Goal: Transaction & Acquisition: Purchase product/service

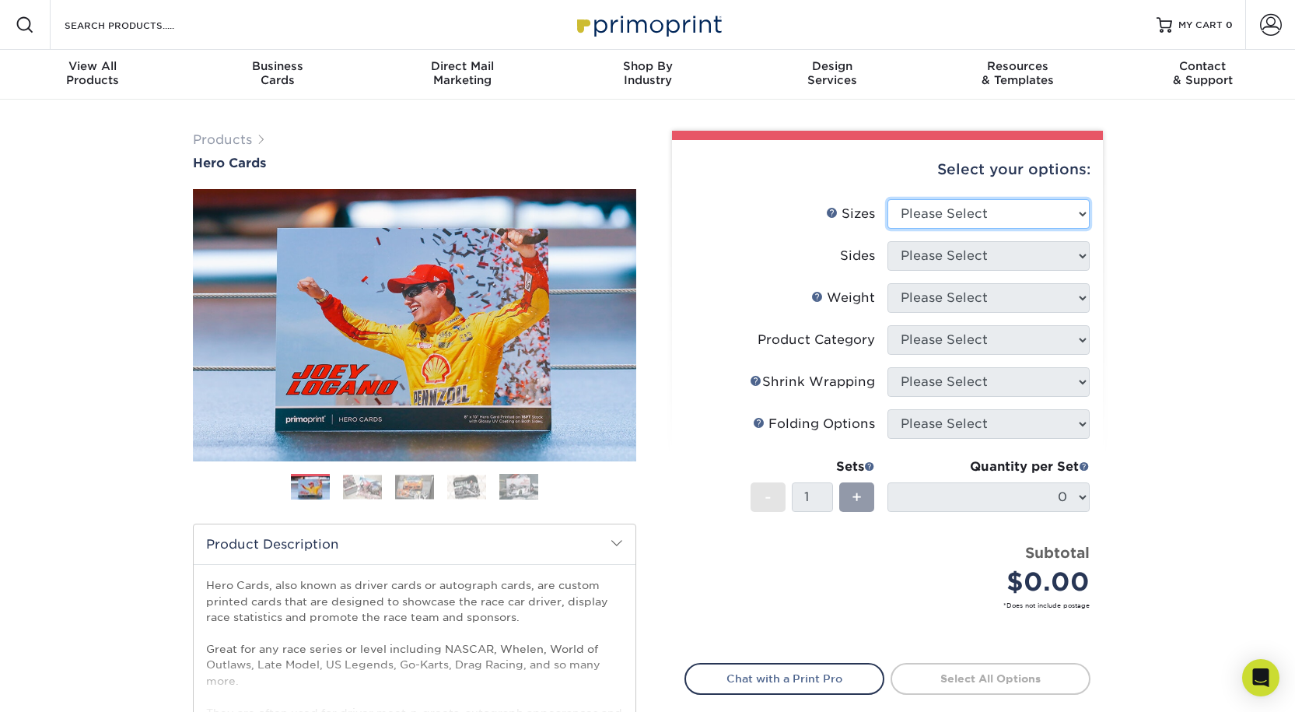
click at [1084, 215] on select "Please Select 1.5" x 7" 4" x 6" 5" x 7" 6" x 8" 6" x 8.5" 6" x 9" 7" x 8.5" 7.5…" at bounding box center [989, 214] width 202 height 30
select select "8.00x10.00"
click at [888, 199] on select "Please Select 1.5" x 7" 4" x 6" 5" x 7" 6" x 8" 6" x 8.5" 6" x 9" 7" x 8.5" 7.5…" at bounding box center [989, 214] width 202 height 30
click at [1081, 257] on select "Please Select Print Both Sides Print Front Only" at bounding box center [989, 256] width 202 height 30
select select "13abbda7-1d64-4f25-8bb2-c179b224825d"
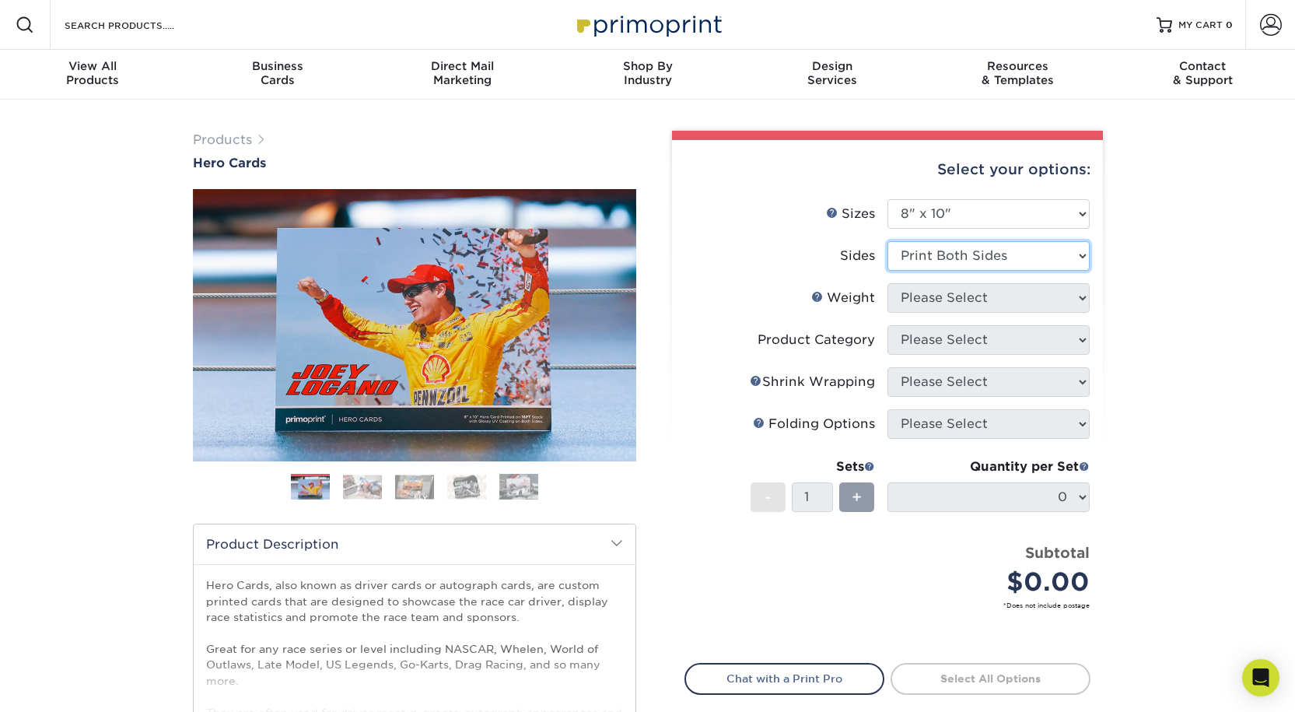
click at [888, 241] on select "Please Select Print Both Sides Print Front Only" at bounding box center [989, 256] width 202 height 30
click at [1083, 300] on select "Please Select 100LB 14PT 16PT" at bounding box center [989, 298] width 202 height 30
select select "16PT"
click at [888, 283] on select "Please Select 100LB 14PT 16PT" at bounding box center [989, 298] width 202 height 30
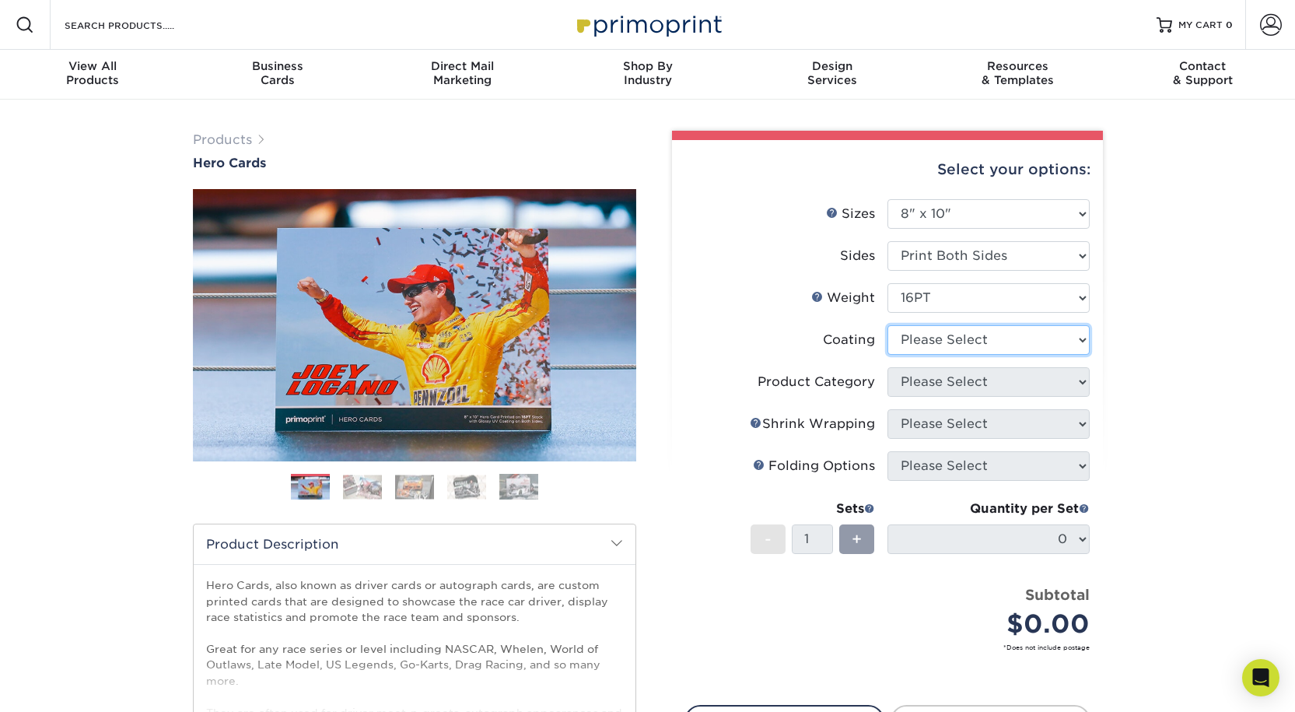
click at [1081, 341] on select at bounding box center [989, 340] width 202 height 30
click at [888, 325] on select at bounding box center [989, 340] width 202 height 30
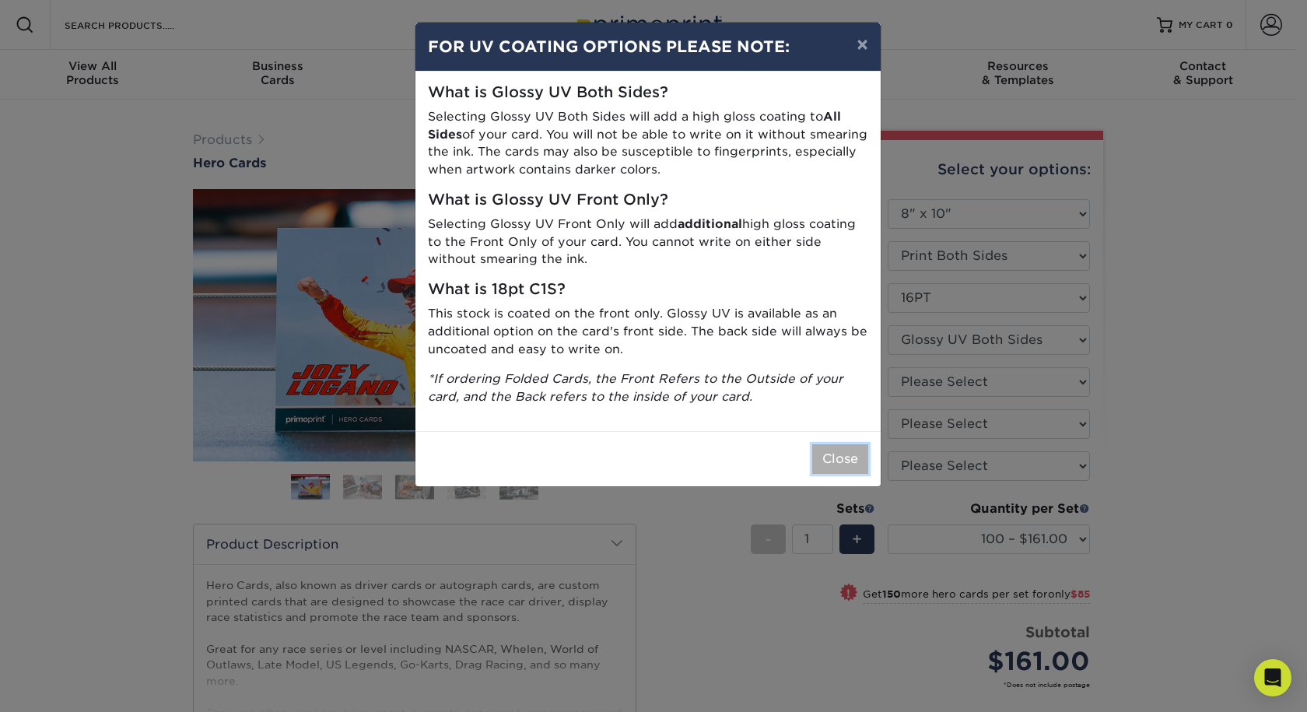
click at [853, 454] on button "Close" at bounding box center [840, 459] width 56 height 30
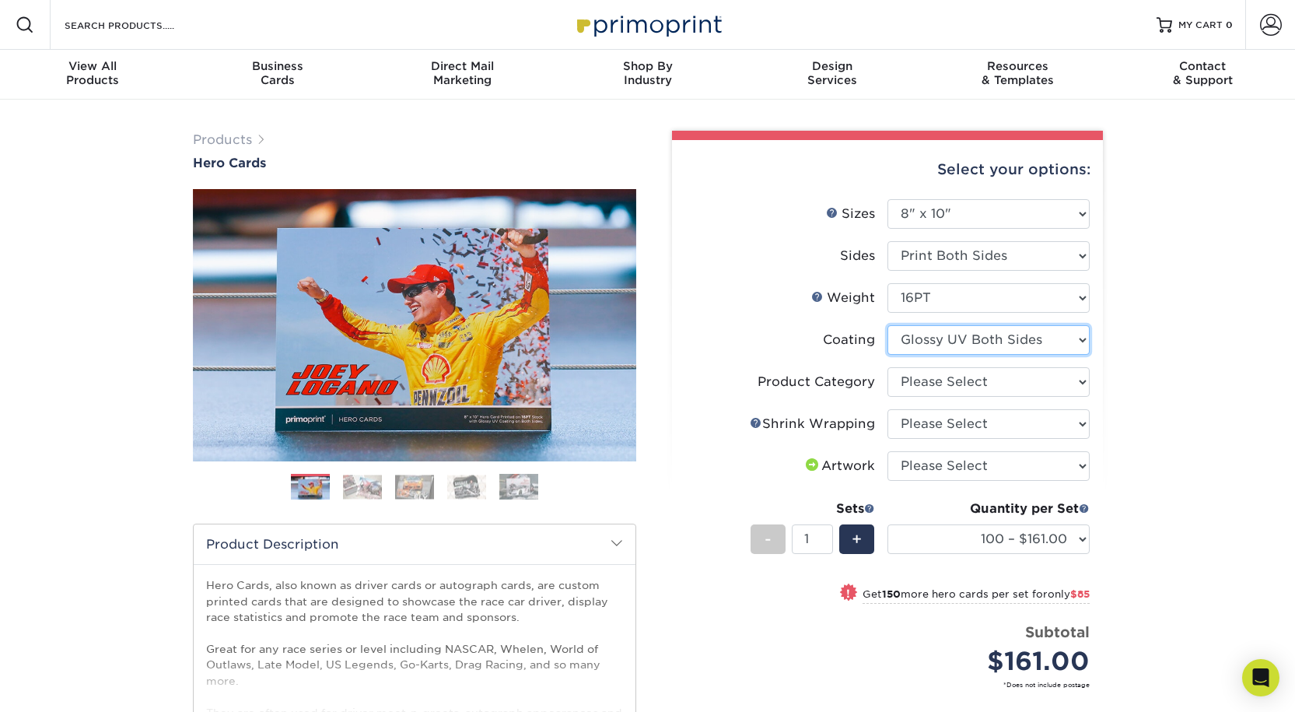
click at [1085, 335] on select at bounding box center [989, 340] width 202 height 30
click at [1077, 345] on select at bounding box center [989, 340] width 202 height 30
click at [1079, 295] on select "Please Select 100LB 14PT 16PT" at bounding box center [989, 298] width 202 height 30
click at [1079, 338] on select at bounding box center [989, 340] width 202 height 30
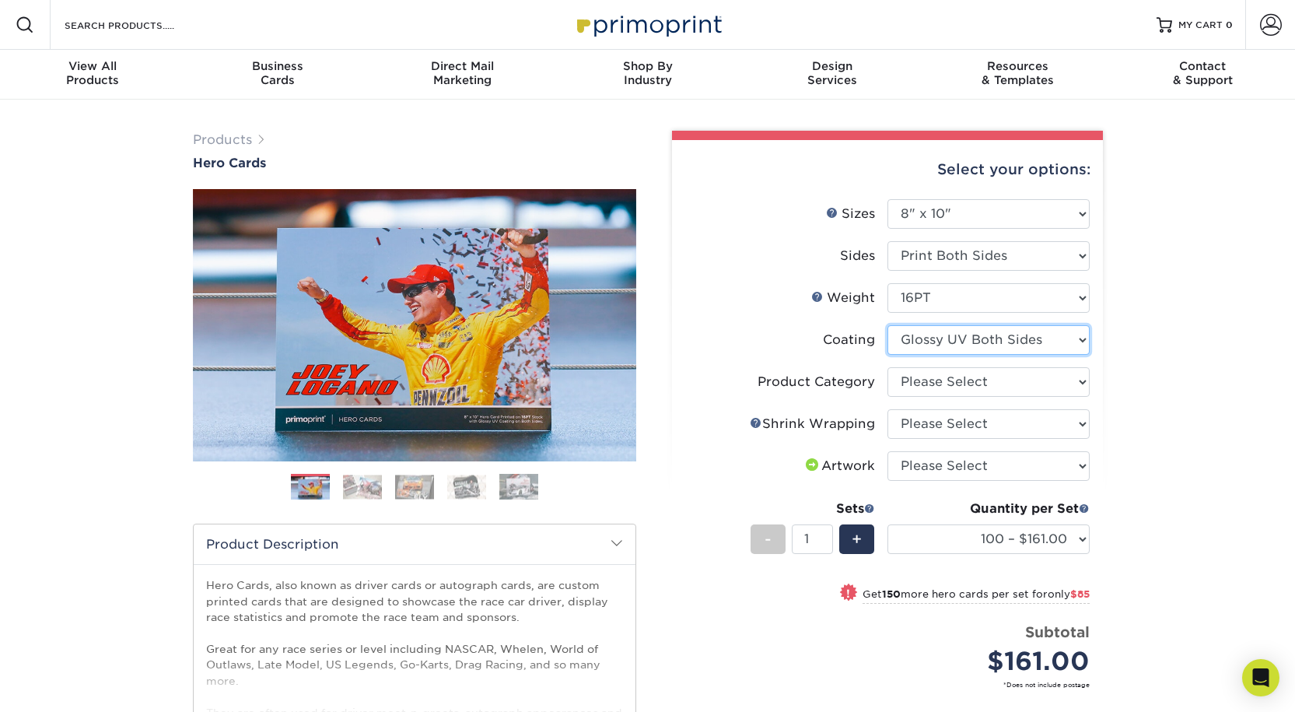
select select "-1"
click at [888, 325] on select at bounding box center [989, 340] width 202 height 30
select select
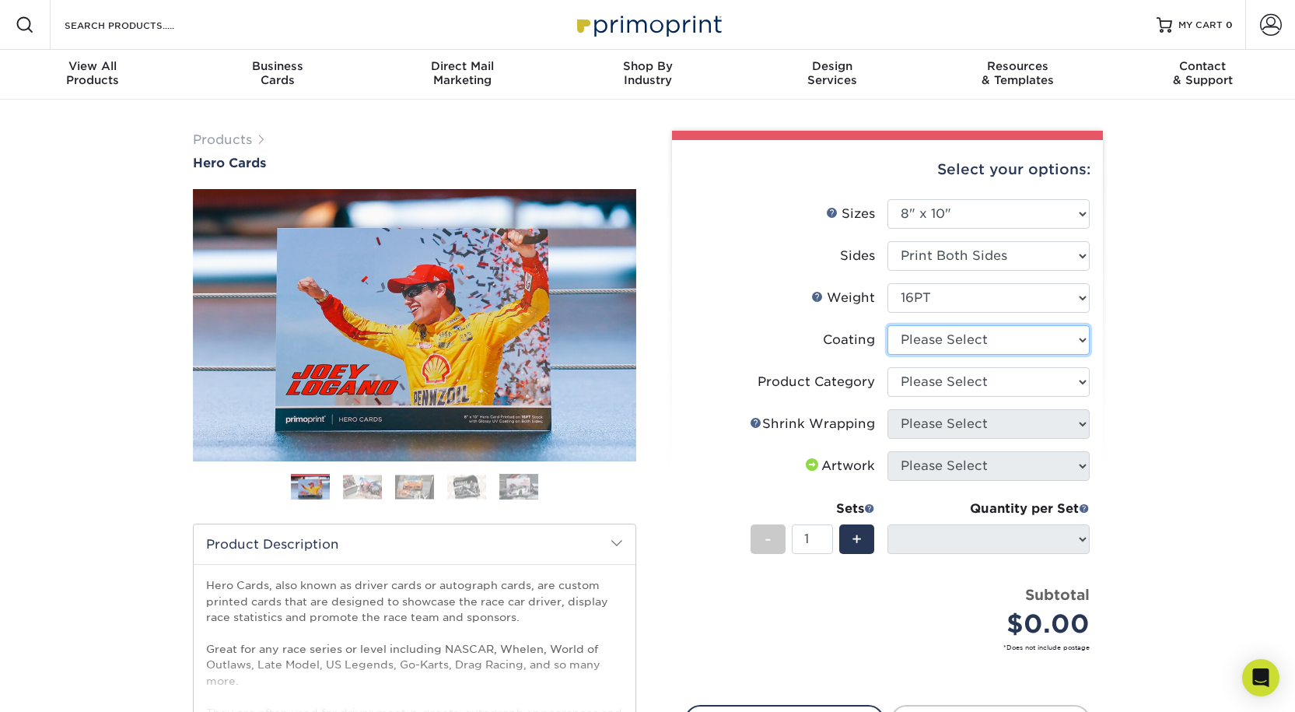
click at [1078, 342] on select at bounding box center [989, 340] width 202 height 30
select select "121bb7b5-3b4d-429f-bd8d-bbf80e953313"
click at [888, 325] on select at bounding box center [989, 340] width 202 height 30
select select "-1"
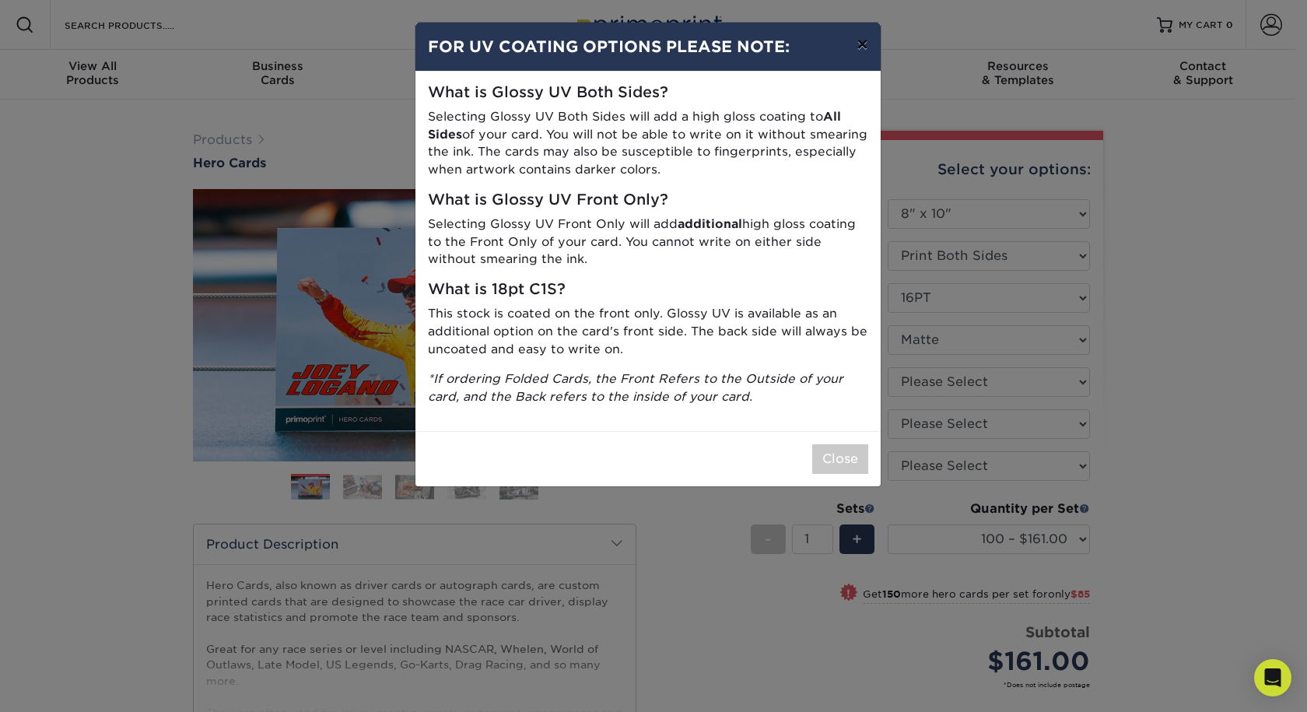
click at [863, 48] on button "×" at bounding box center [862, 45] width 36 height 44
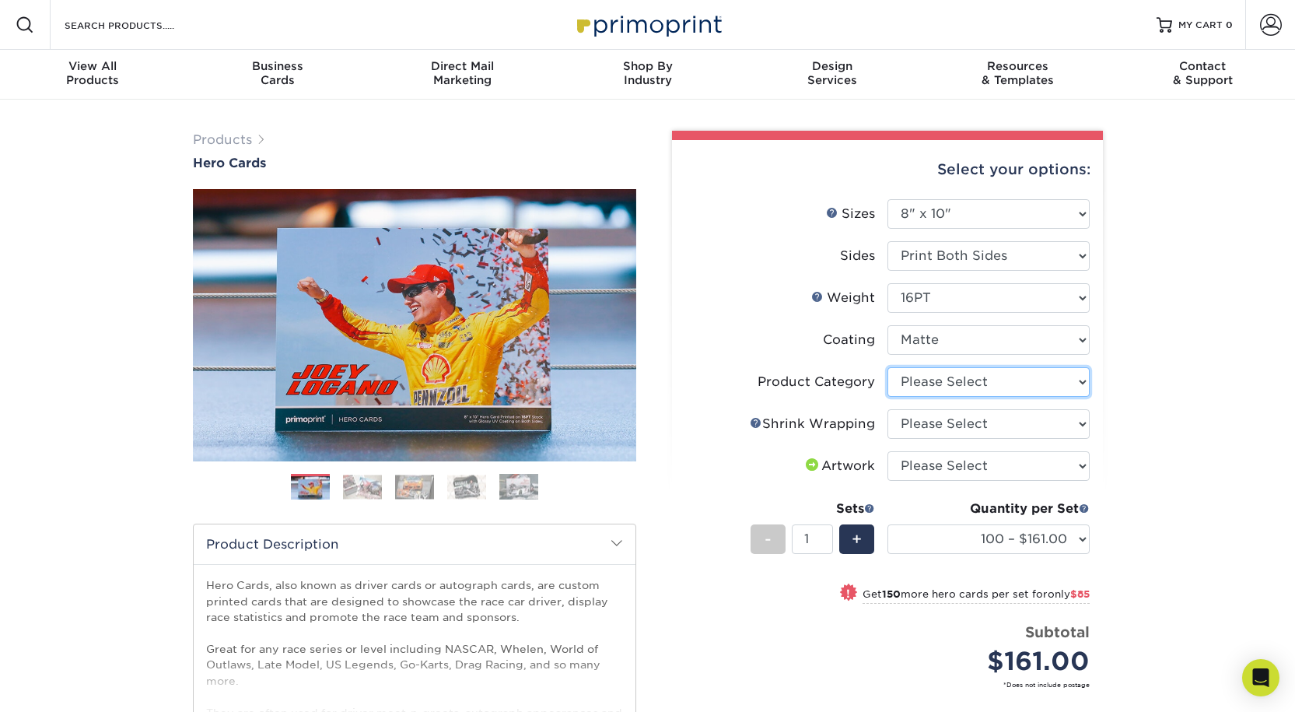
click at [1080, 380] on select "Please Select Sell Sheets" at bounding box center [989, 382] width 202 height 30
click at [1078, 381] on select "Please Select Sell Sheets" at bounding box center [989, 382] width 202 height 30
click at [1081, 423] on select "Please Select No Shrink Wrapping Shrink Wrap 100 Per Package Shrink Wrap 50 Per…" at bounding box center [989, 424] width 202 height 30
select select "adc17b74-f534-473a-9ef4-338c46c4d266"
click at [888, 409] on select "Please Select No Shrink Wrapping Shrink Wrap 100 Per Package Shrink Wrap 50 Per…" at bounding box center [989, 424] width 202 height 30
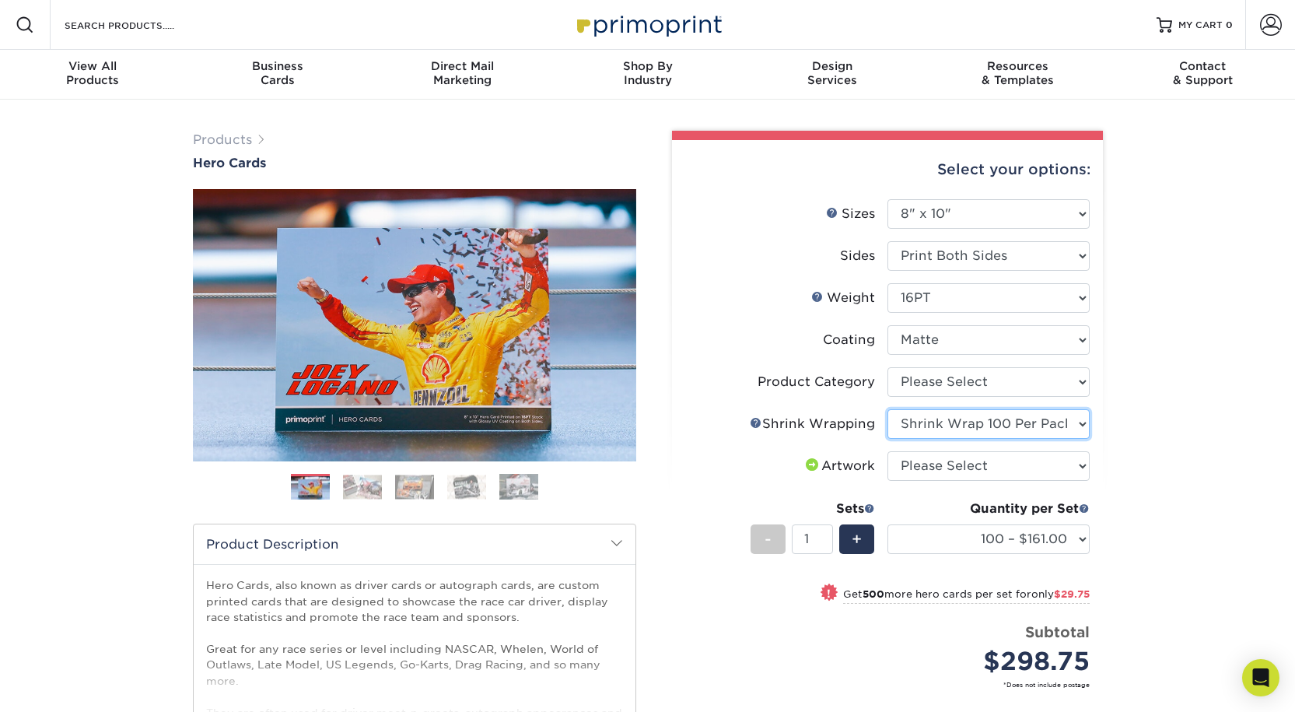
select select "500 – $298.75"
click at [1083, 462] on select "Please Select I will upload files I need a design - $150" at bounding box center [989, 466] width 202 height 30
select select "upload"
click at [888, 451] on select "Please Select I will upload files I need a design - $150" at bounding box center [989, 466] width 202 height 30
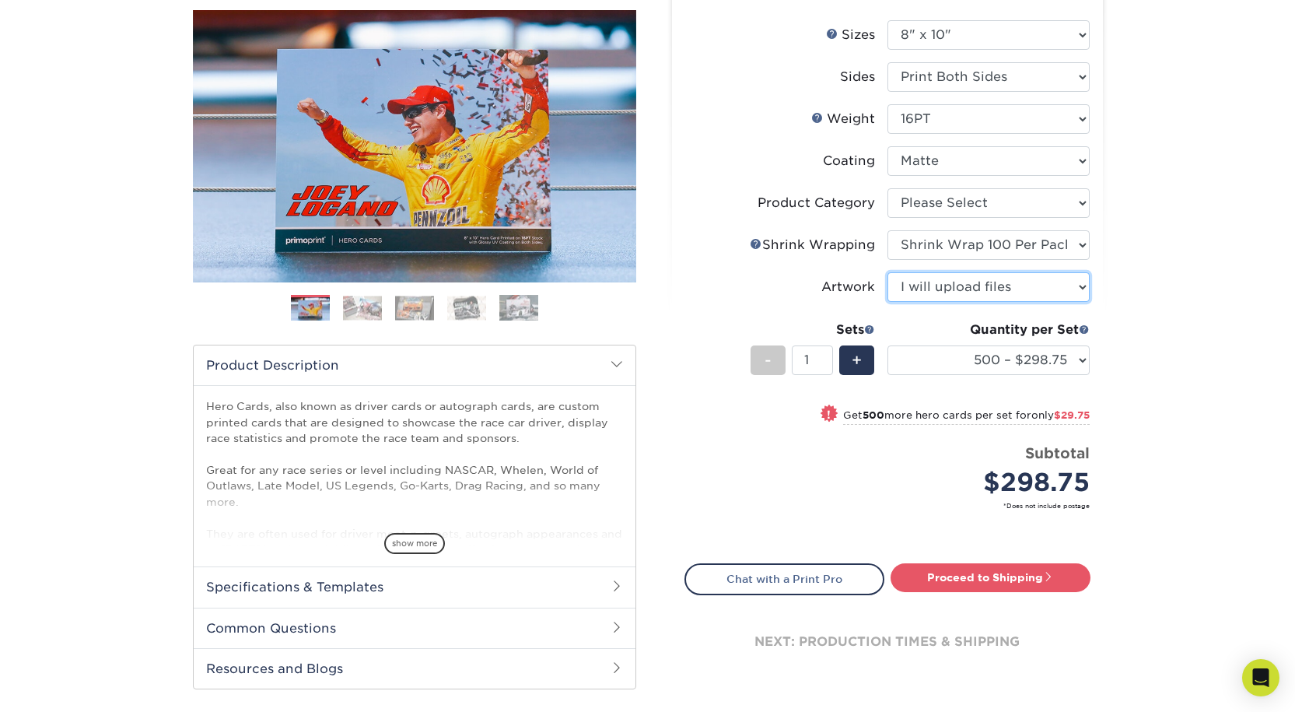
scroll to position [233, 0]
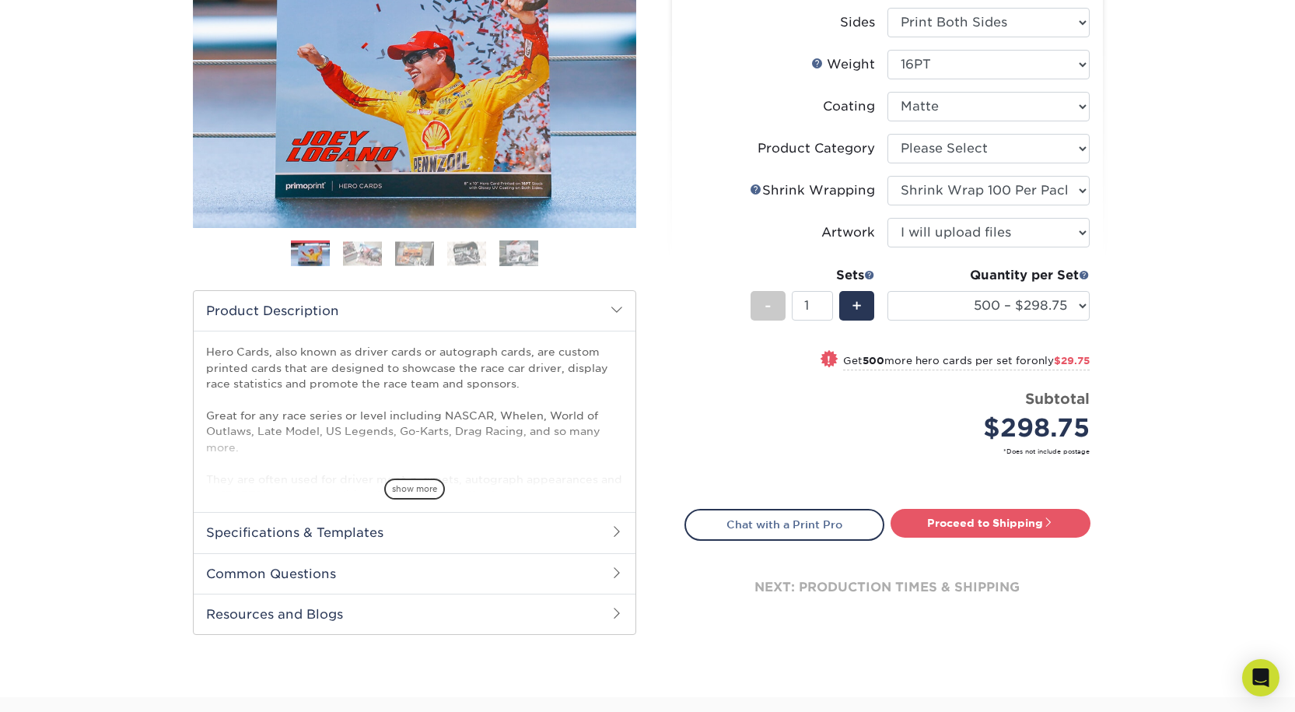
click at [614, 525] on span at bounding box center [617, 531] width 12 height 12
click at [610, 527] on h2 "Specifications & Templates" at bounding box center [415, 532] width 442 height 40
click at [615, 529] on span at bounding box center [617, 531] width 12 height 12
click at [299, 571] on link "See All Sizes" at bounding box center [296, 573] width 65 height 12
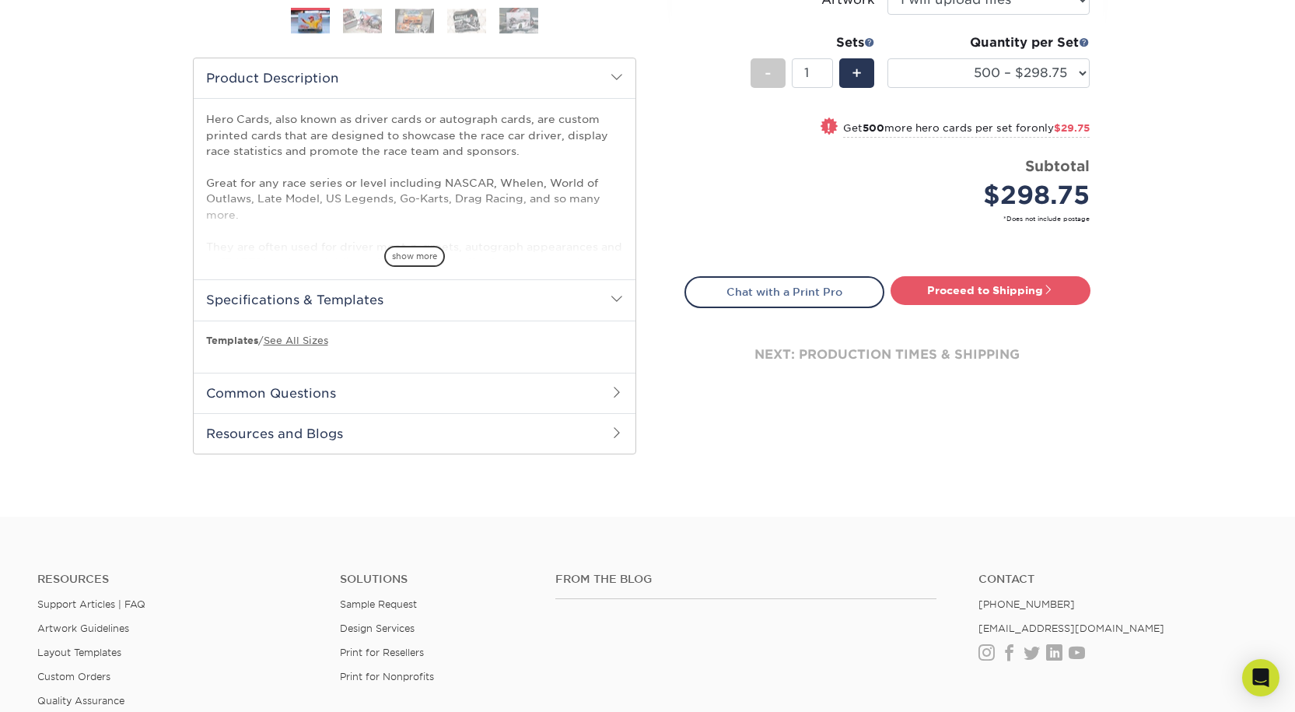
scroll to position [545, 0]
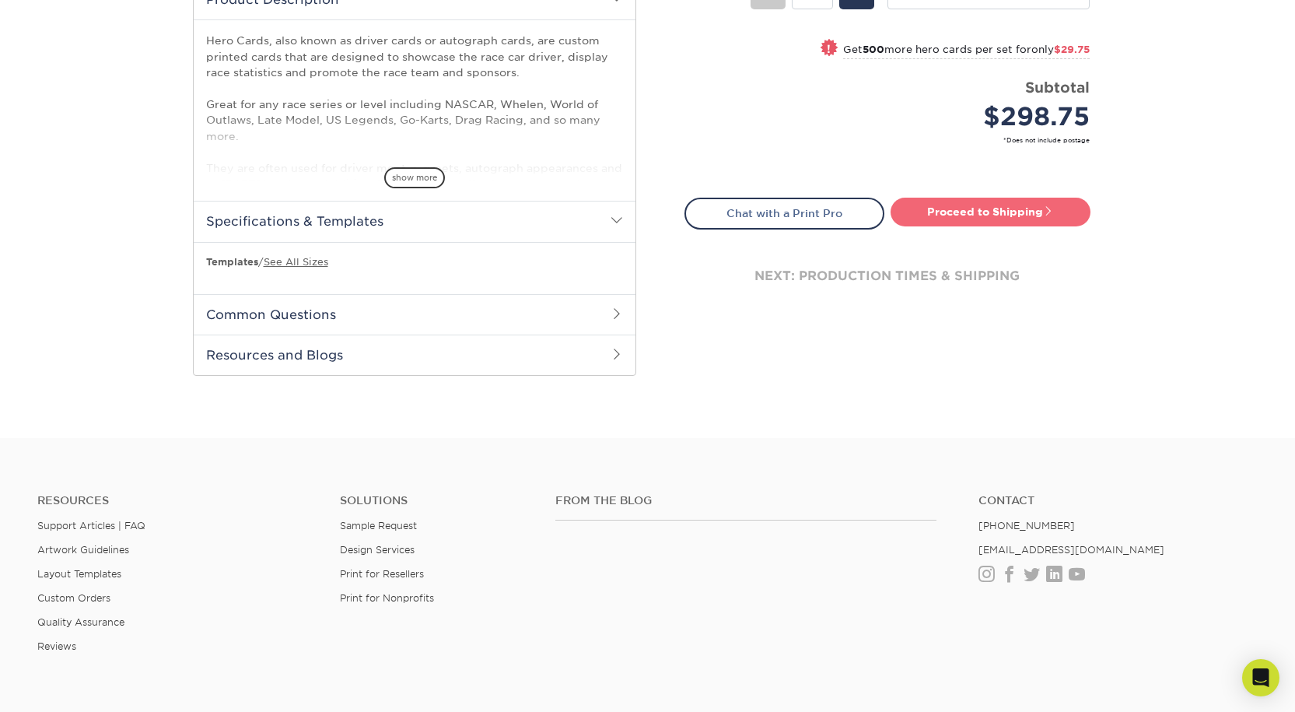
click at [957, 209] on link "Proceed to Shipping" at bounding box center [991, 212] width 200 height 28
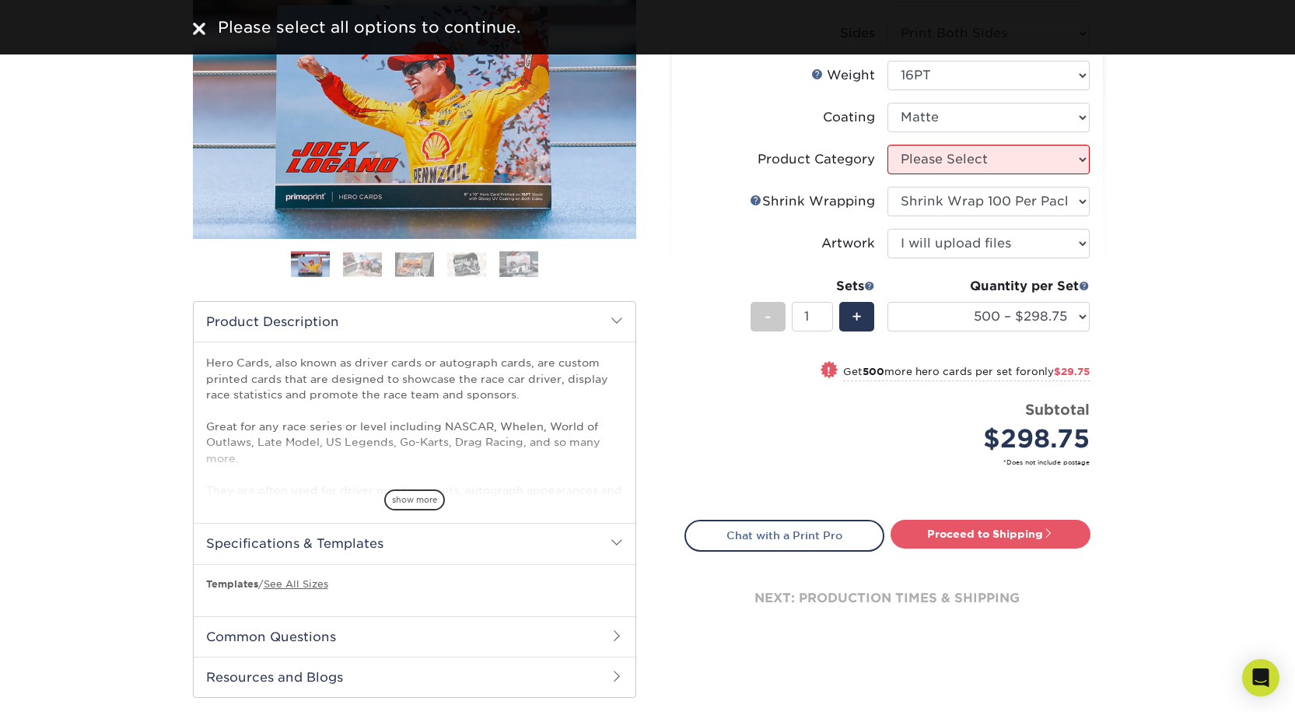
scroll to position [156, 0]
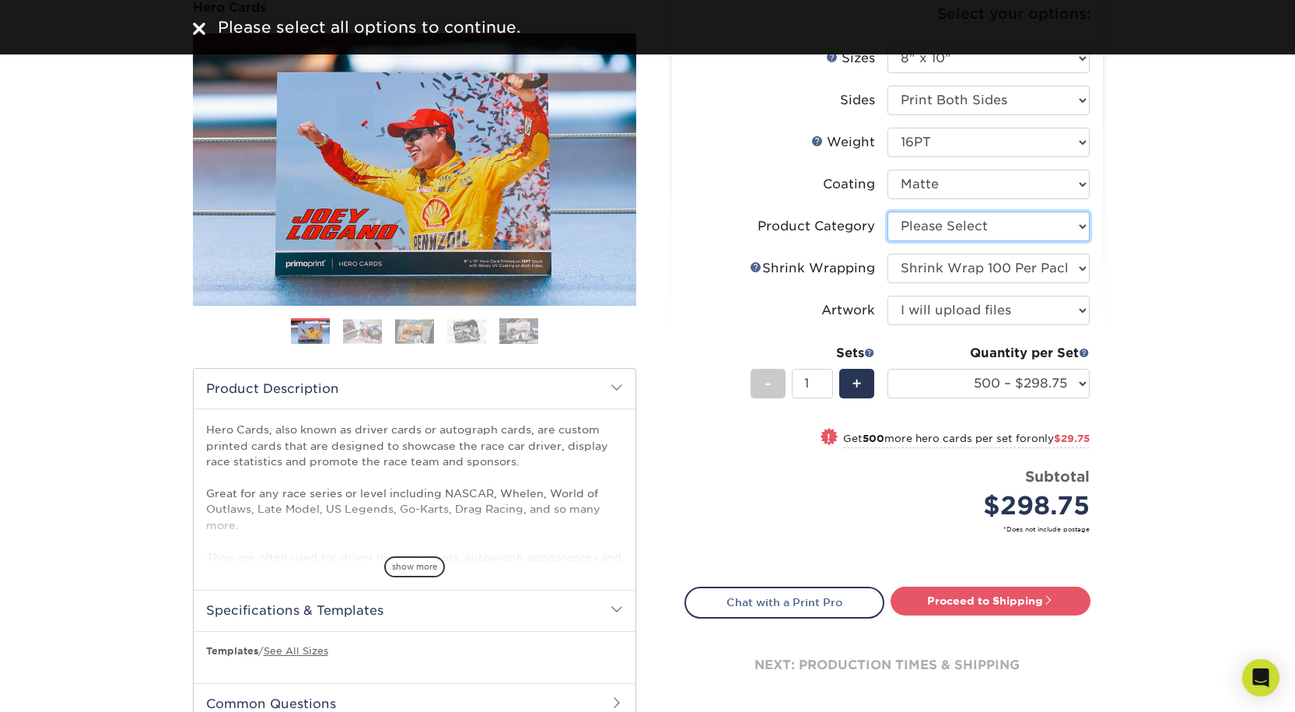
click at [1084, 226] on select "Please Select Sell Sheets" at bounding box center [989, 227] width 202 height 30
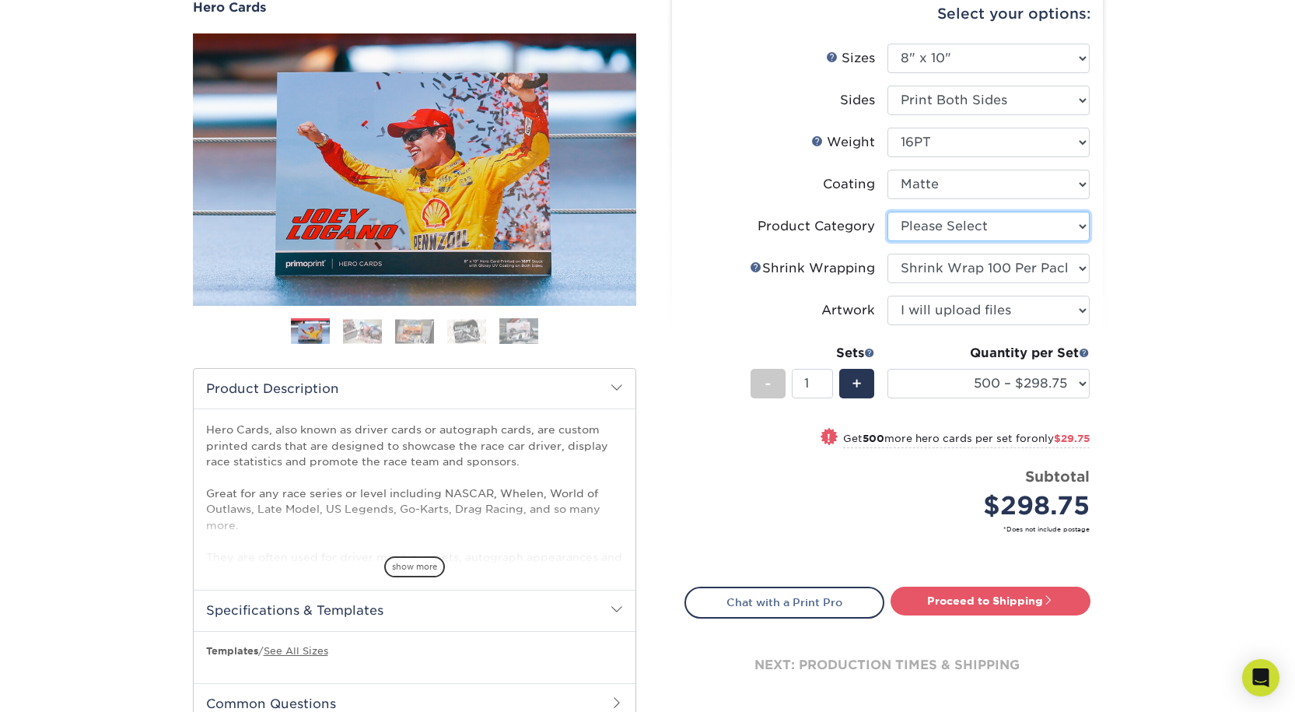
select select "eddd4a87-9082-47bb-843b-3bca55f6c842"
click at [888, 212] on select "Please Select Sell Sheets" at bounding box center [989, 227] width 202 height 30
click at [1084, 311] on select "Please Select I will upload files I need a design - $150" at bounding box center [989, 311] width 202 height 30
click at [979, 601] on link "Proceed to Shipping" at bounding box center [991, 601] width 200 height 28
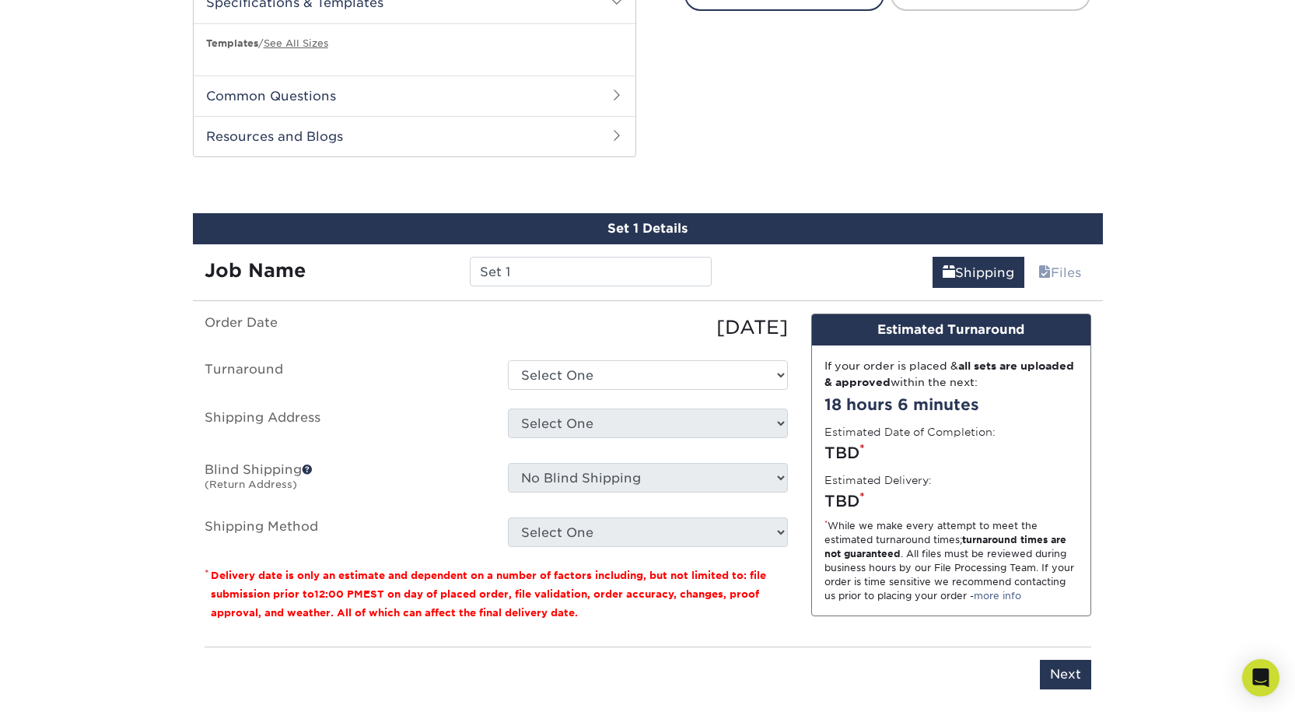
scroll to position [844, 0]
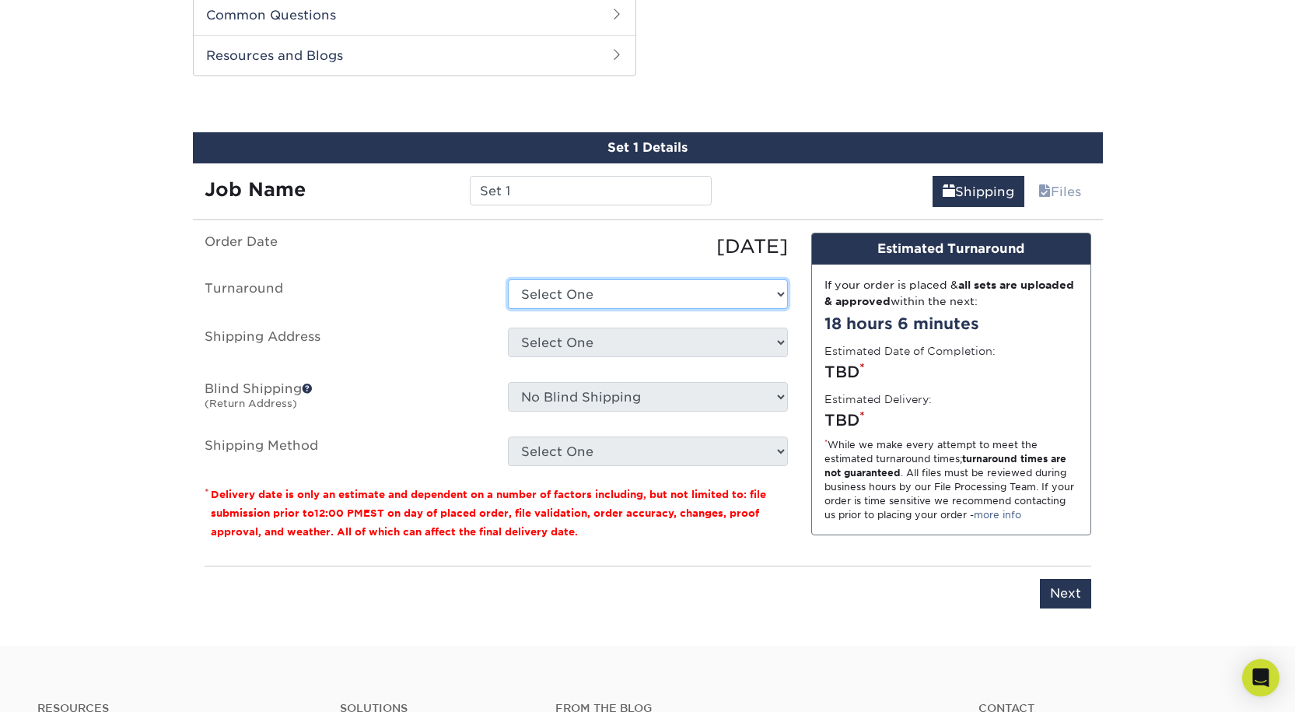
click at [783, 296] on select "Select One 2-4 Business Days 2 Day Next Business Day" at bounding box center [648, 294] width 280 height 30
click at [779, 310] on ul "Order Date [DATE] [GEOGRAPHIC_DATA] Select One 2-4 Business Days 2 Day Next Bus…" at bounding box center [496, 349] width 583 height 233
